Goal: Information Seeking & Learning: Check status

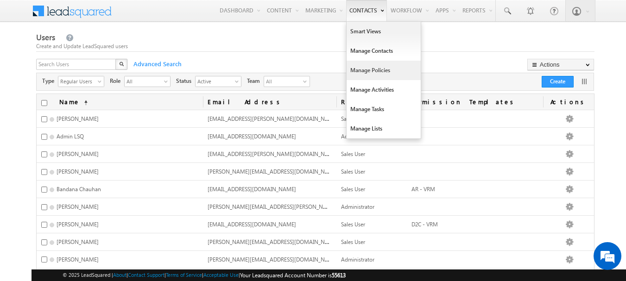
click at [369, 69] on link "Manage Policies" at bounding box center [383, 70] width 74 height 19
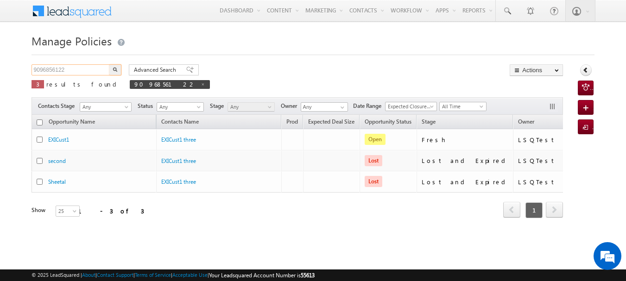
click at [75, 70] on input "9096856122" at bounding box center [70, 69] width 79 height 11
paste input "170133568"
type input "9170133568"
click at [115, 70] on img "button" at bounding box center [115, 69] width 5 height 5
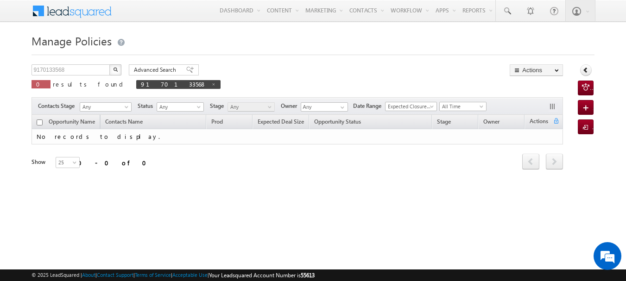
click at [232, 82] on div "9170133568 X 0 results found 9170133568 Advanced Search Advanced search results…" at bounding box center [297, 79] width 532 height 31
click at [71, 71] on input "9170133568" at bounding box center [70, 69] width 79 height 11
click at [113, 70] on img "button" at bounding box center [115, 69] width 5 height 5
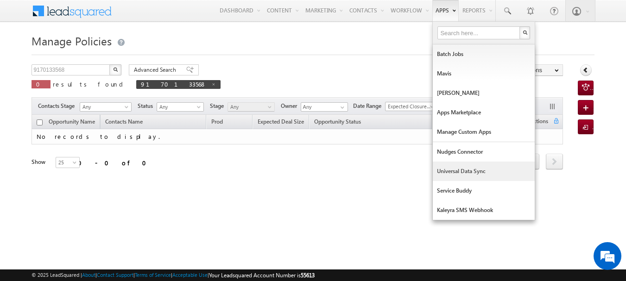
click at [460, 170] on link "Universal Data Sync" at bounding box center [484, 171] width 102 height 19
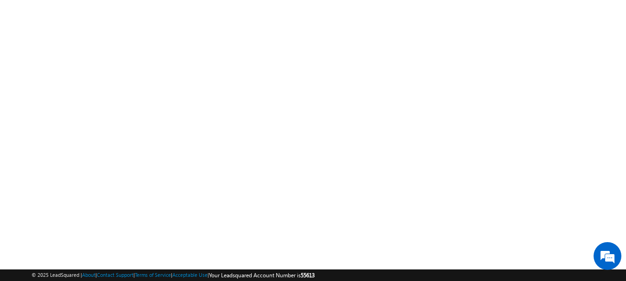
scroll to position [128, 0]
drag, startPoint x: 625, startPoint y: 99, endPoint x: 632, endPoint y: -10, distance: 109.0
click at [625, 0] on html "Menu Bapuso Powar Bapus o.Pow ar+UA T@adi tyabi rlaca pital" at bounding box center [313, 102] width 626 height 460
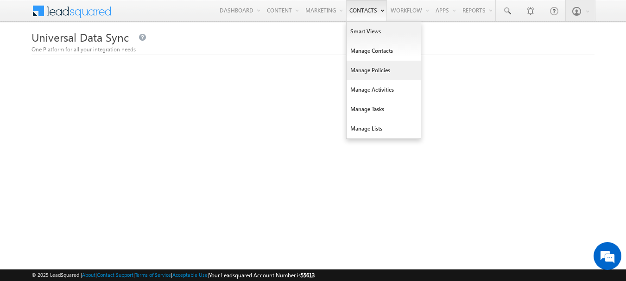
click at [373, 75] on link "Manage Policies" at bounding box center [383, 70] width 74 height 19
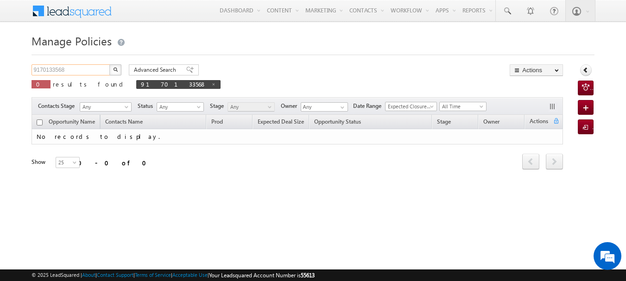
click at [94, 74] on input "9170133568" at bounding box center [70, 69] width 79 height 11
paste input "9"
type input "91970133568"
click at [111, 73] on button "button" at bounding box center [115, 69] width 12 height 11
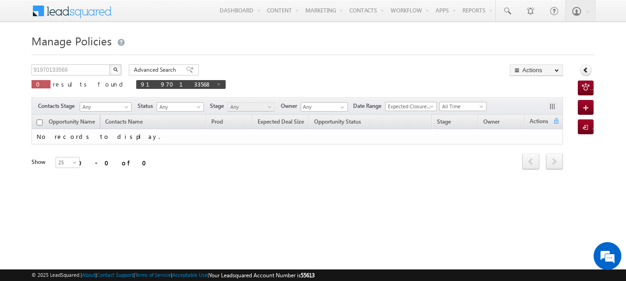
click at [118, 64] on button "button" at bounding box center [115, 69] width 12 height 11
click at [80, 69] on input "91970133568" at bounding box center [70, 69] width 79 height 11
click at [115, 71] on img "button" at bounding box center [115, 69] width 5 height 5
click at [113, 67] on img "button" at bounding box center [115, 69] width 5 height 5
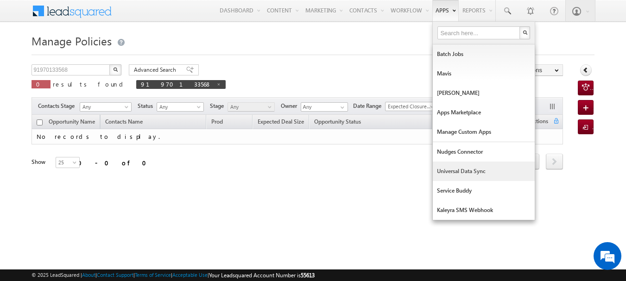
click at [478, 171] on link "Universal Data Sync" at bounding box center [484, 171] width 102 height 19
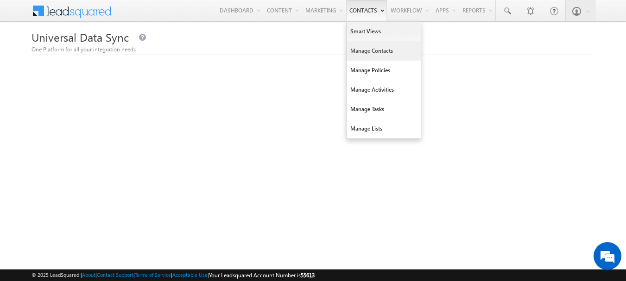
click at [373, 50] on link "Manage Contacts" at bounding box center [383, 50] width 74 height 19
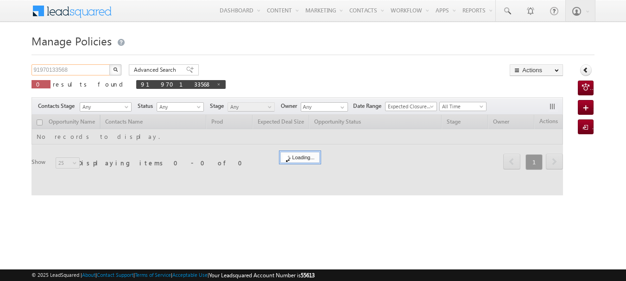
click at [90, 72] on input "91970133568" at bounding box center [70, 69] width 79 height 11
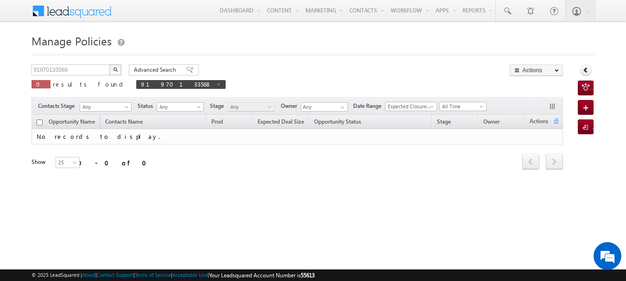
click at [112, 67] on button "button" at bounding box center [115, 69] width 12 height 11
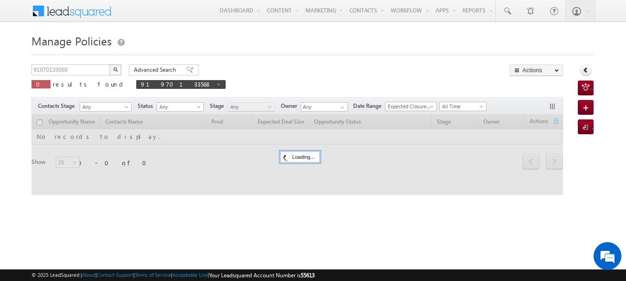
click at [112, 67] on button "button" at bounding box center [115, 69] width 12 height 11
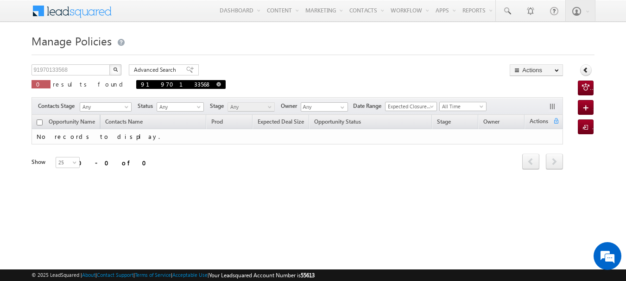
click at [216, 83] on span at bounding box center [218, 84] width 5 height 5
type input "Search Policies"
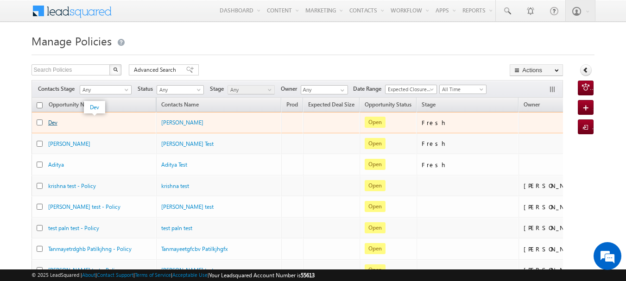
click at [50, 121] on link "Dev" at bounding box center [52, 122] width 9 height 7
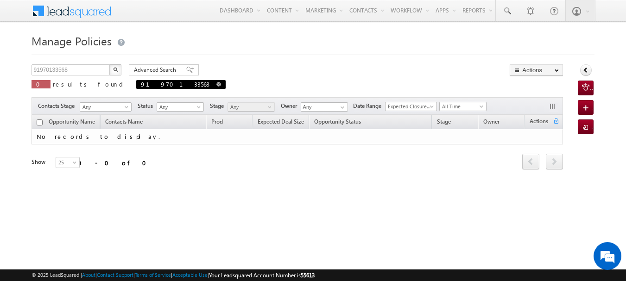
click at [216, 83] on span at bounding box center [218, 84] width 5 height 5
type input "Search Policies"
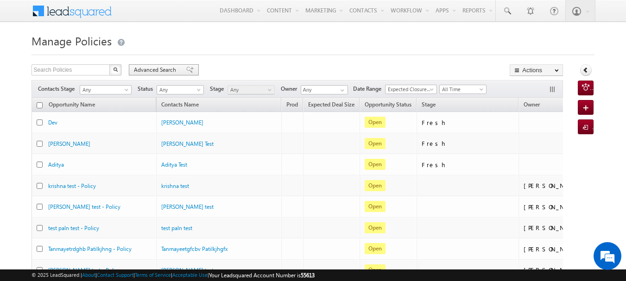
click at [146, 69] on span "Advanced Search" at bounding box center [156, 70] width 45 height 8
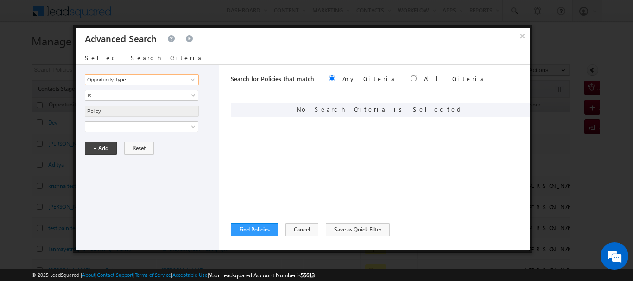
click at [171, 75] on input "Opportunity Type" at bounding box center [142, 79] width 114 height 11
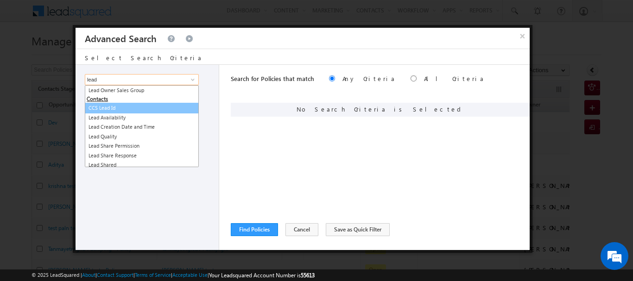
click at [150, 107] on link "CCS Lead Id" at bounding box center [142, 108] width 114 height 11
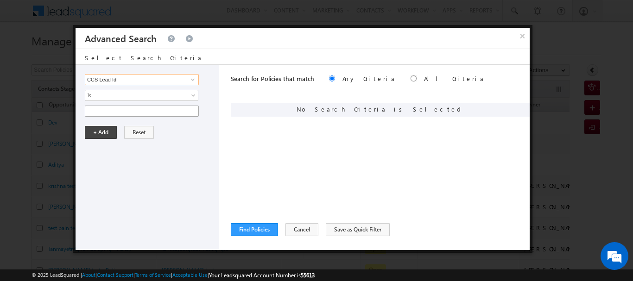
type input "CCS Lead Id"
click at [141, 110] on input "text" at bounding box center [142, 111] width 114 height 11
paste input "LSQDM070482580"
type input "LSQDM070482580"
click at [104, 130] on button "+ Add" at bounding box center [101, 132] width 32 height 13
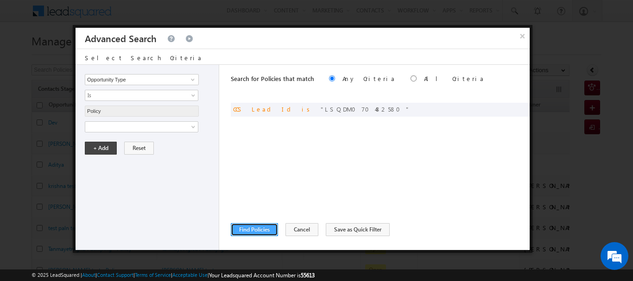
click at [256, 231] on button "Find Policies" at bounding box center [254, 229] width 47 height 13
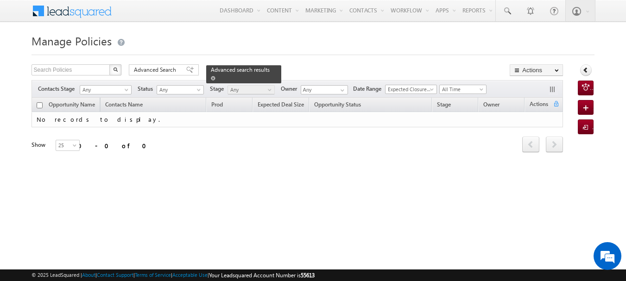
click at [215, 76] on span at bounding box center [213, 78] width 5 height 5
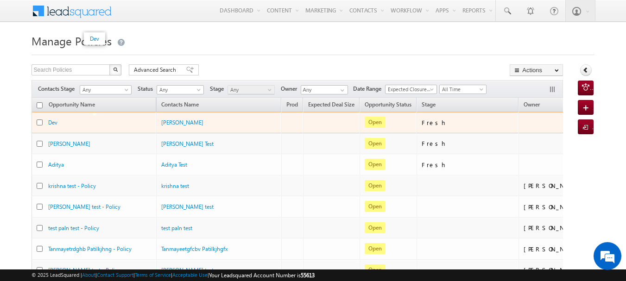
click at [86, 124] on div "Dev" at bounding box center [94, 122] width 93 height 9
click at [51, 120] on link "Dev" at bounding box center [52, 122] width 9 height 7
